Goal: Navigation & Orientation: Find specific page/section

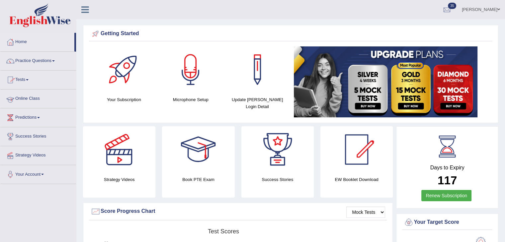
click at [35, 96] on link "Online Class" at bounding box center [38, 98] width 76 height 17
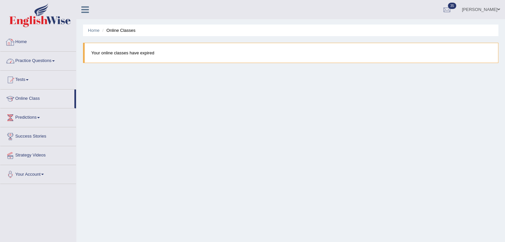
click at [36, 44] on link "Home" at bounding box center [38, 41] width 76 height 17
